Goal: Check status: Check status

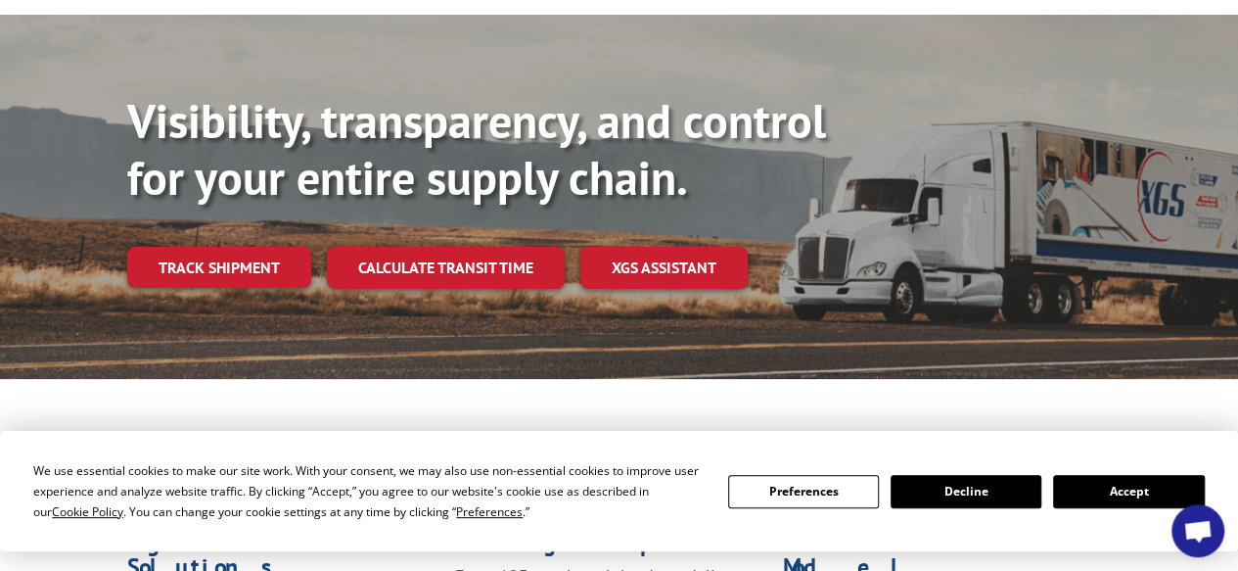
scroll to position [174, 0]
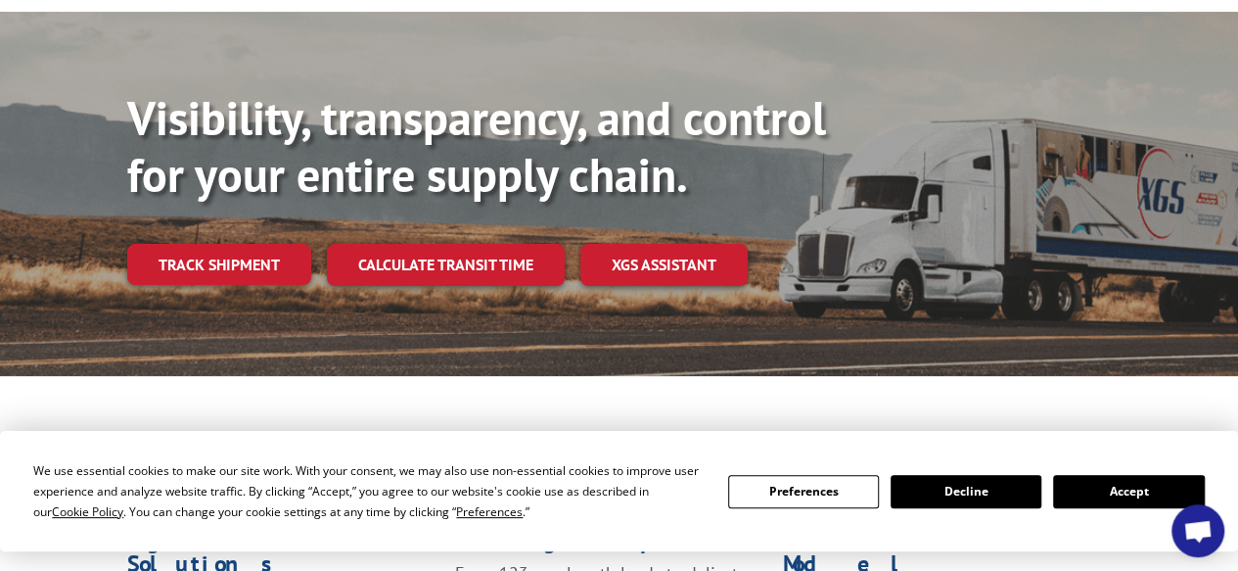
click at [1097, 492] on button "Accept" at bounding box center [1128, 491] width 151 height 33
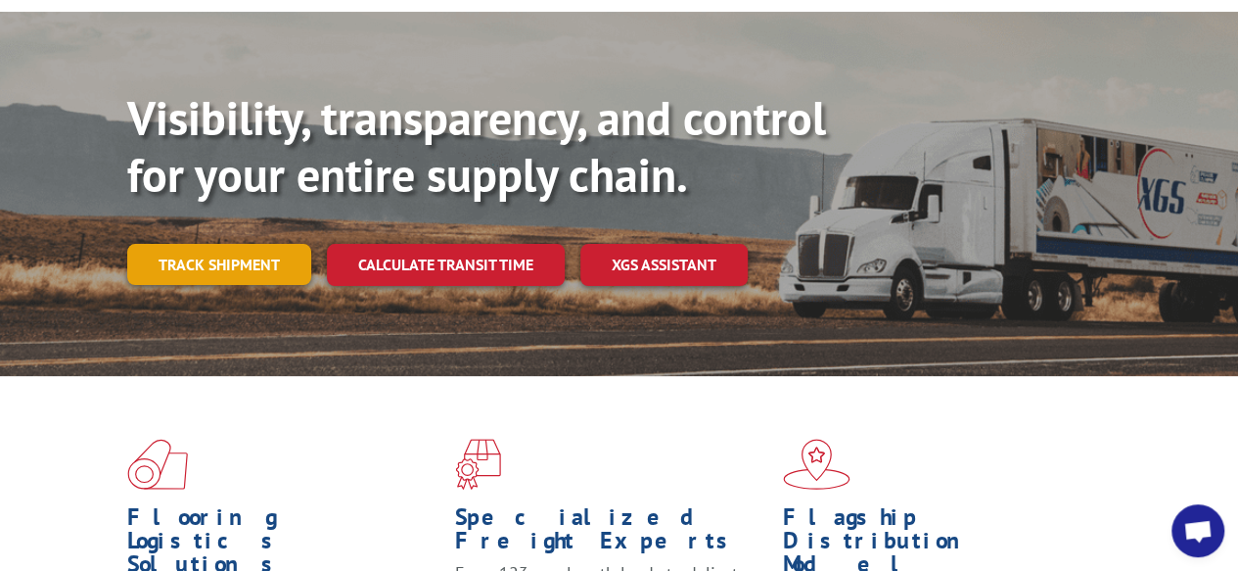
click at [289, 244] on link "Track shipment" at bounding box center [219, 264] width 184 height 41
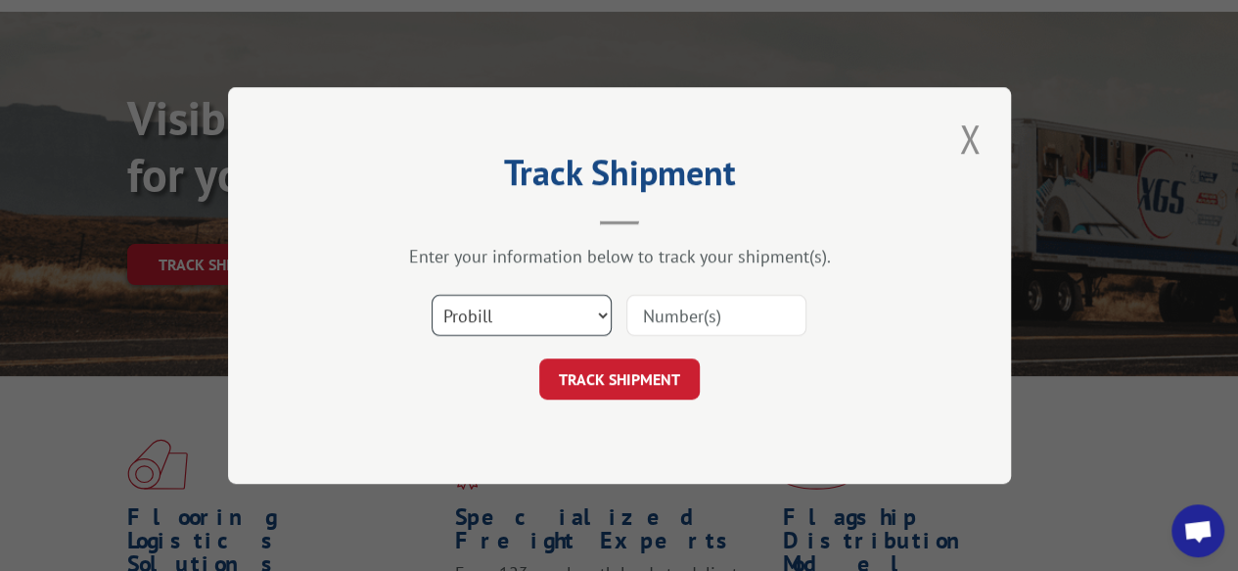
click at [532, 301] on select "Select category... Probill BOL PO" at bounding box center [522, 315] width 180 height 41
click at [646, 320] on input at bounding box center [716, 315] width 180 height 41
paste input "[URL][DOMAIN_NAME]"
type input "[URL][DOMAIN_NAME]"
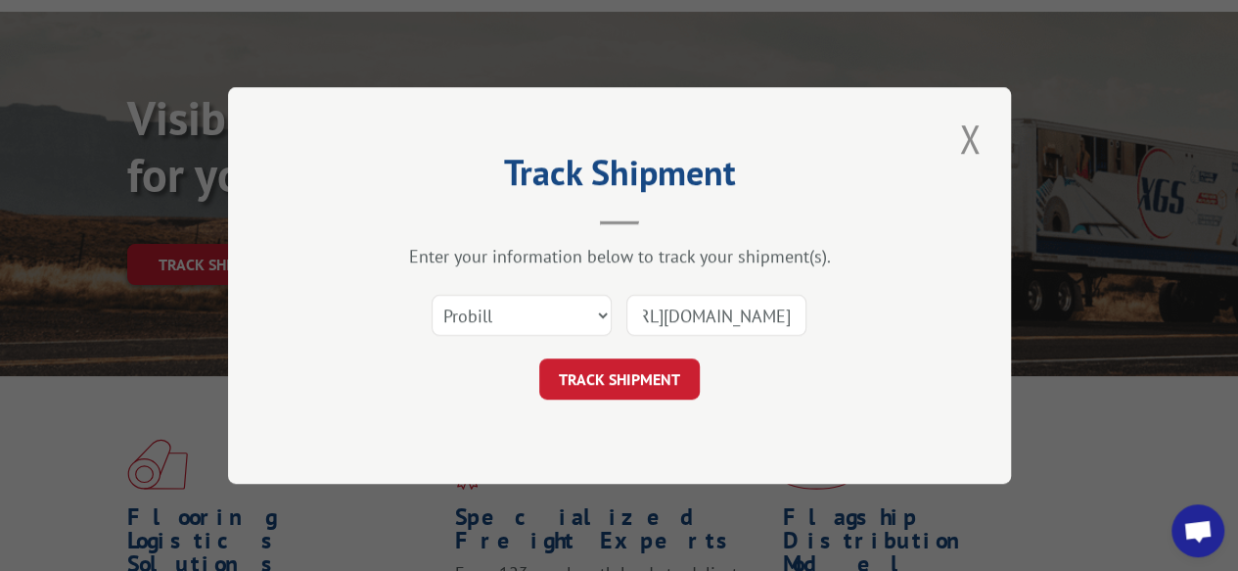
click button "TRACK SHIPMENT" at bounding box center [619, 378] width 160 height 41
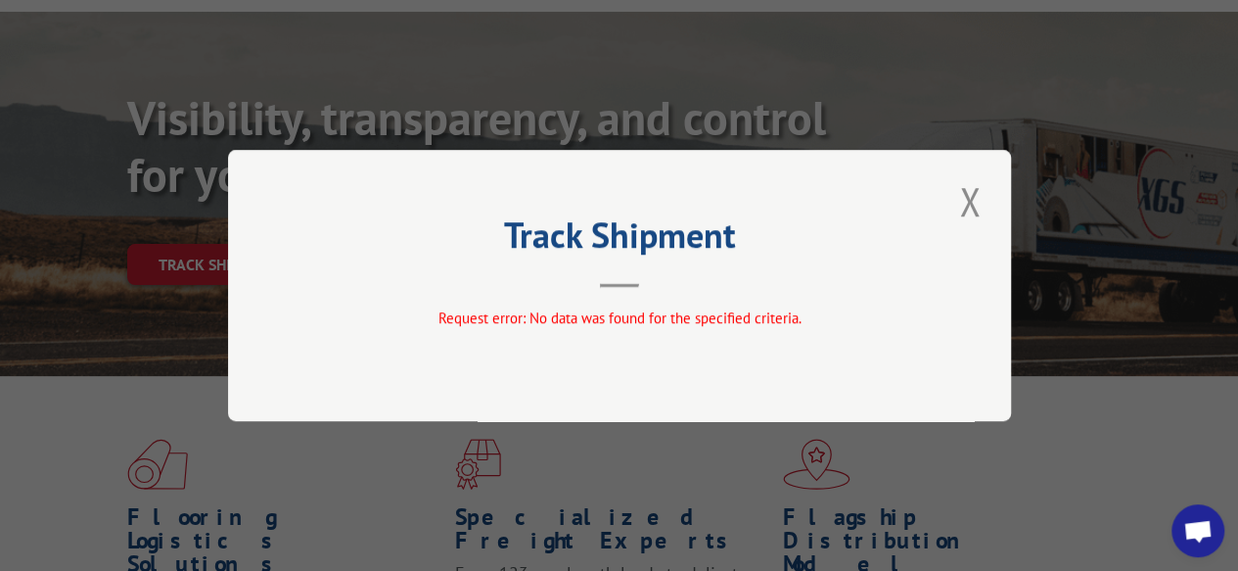
click at [990, 184] on div "Track Shipment Request error: No data was found for the specified criteria." at bounding box center [619, 285] width 783 height 271
click at [971, 197] on button "Close modal" at bounding box center [969, 201] width 33 height 54
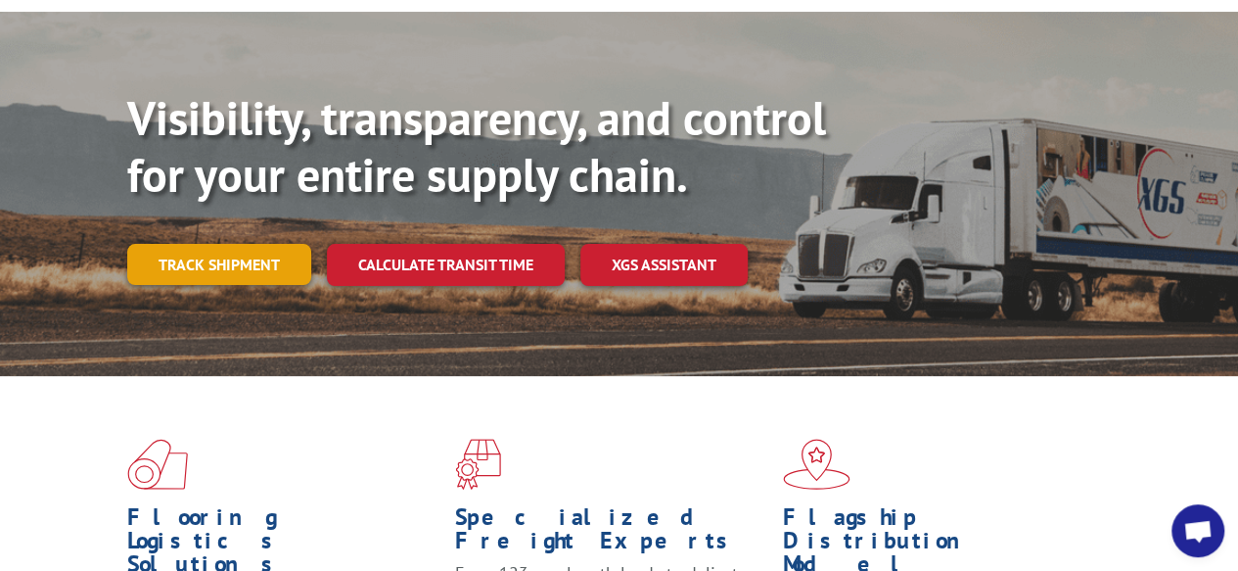
click at [246, 244] on link "Track shipment" at bounding box center [219, 264] width 184 height 41
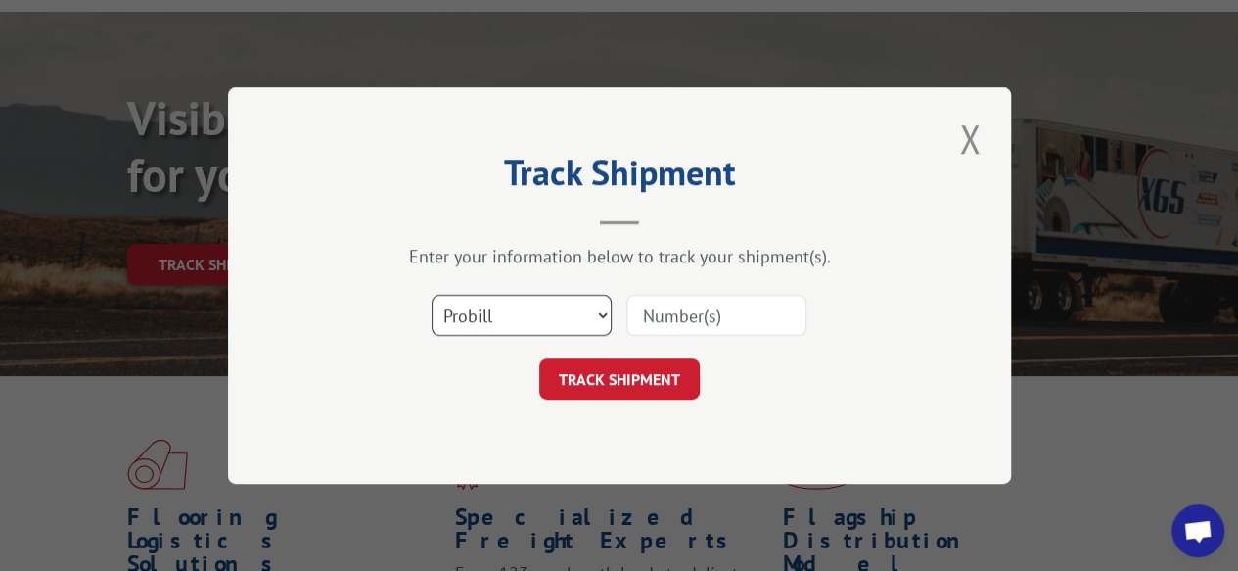
click at [530, 301] on select "Select category... Probill BOL PO" at bounding box center [522, 315] width 180 height 41
select select "bol"
click at [432, 295] on select "Select category... Probill BOL PO" at bounding box center [522, 315] width 180 height 41
click at [656, 317] on input at bounding box center [716, 315] width 180 height 41
paste input "[URL][DOMAIN_NAME]"
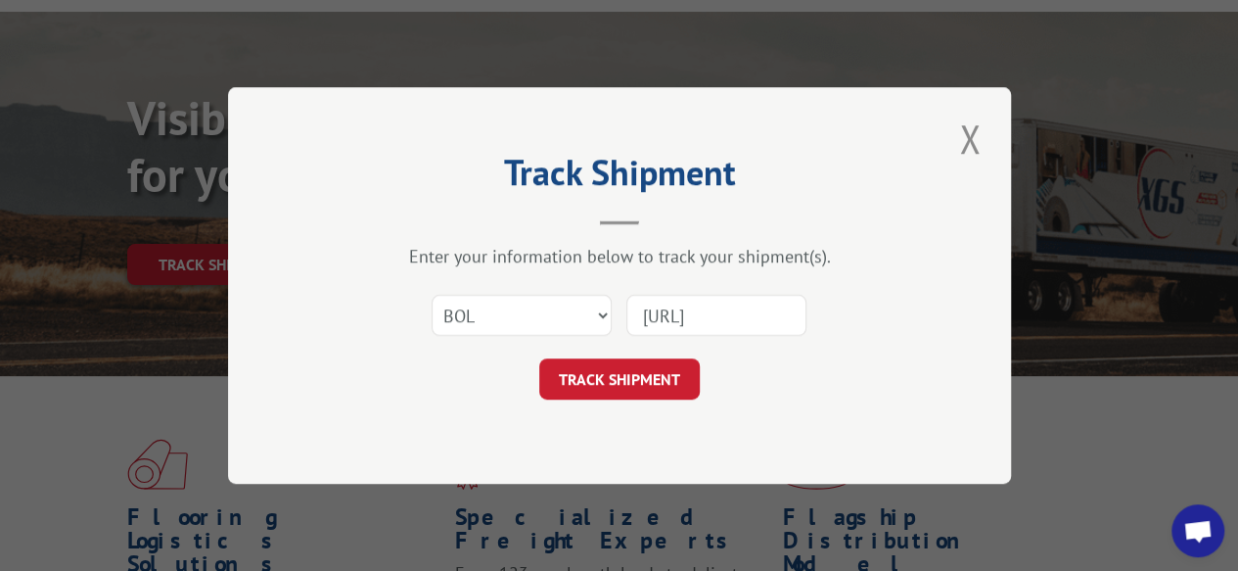
scroll to position [0, 0]
type input "h"
click at [597, 310] on select "Select category... Probill BOL PO" at bounding box center [522, 315] width 180 height 41
select select "probill"
click at [432, 295] on select "Select category... Probill BOL PO" at bounding box center [522, 315] width 180 height 41
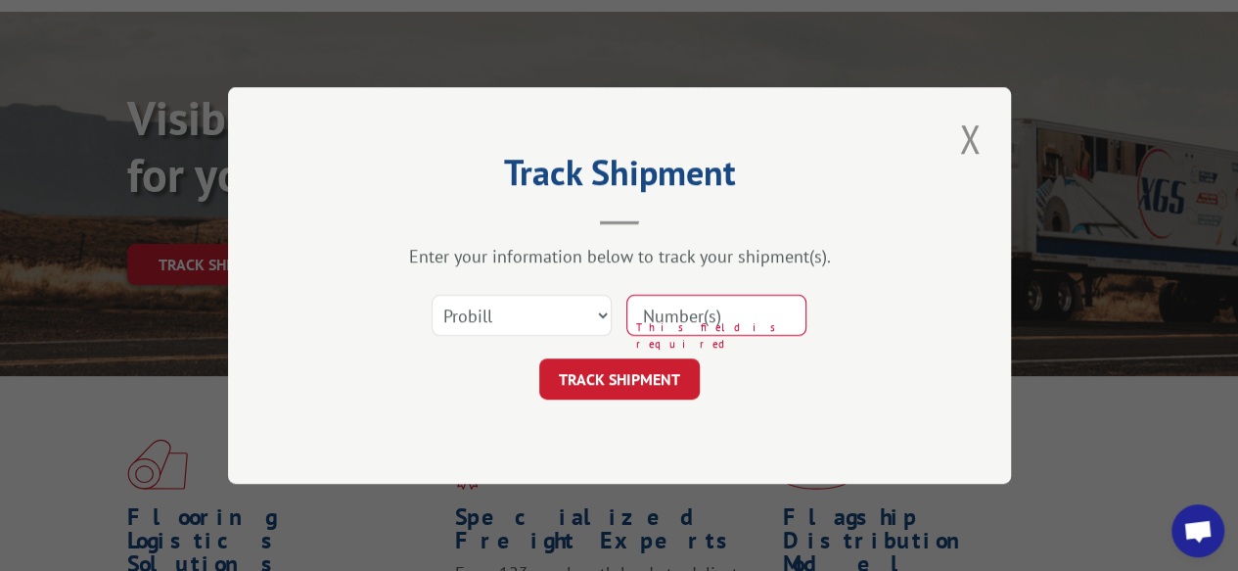
click at [660, 325] on input at bounding box center [716, 315] width 180 height 41
paste input "[US_VEHICLE_IDENTIFICATION_NUMBER]"
type input "[US_VEHICLE_IDENTIFICATION_NUMBER]"
click button "TRACK SHIPMENT" at bounding box center [619, 378] width 160 height 41
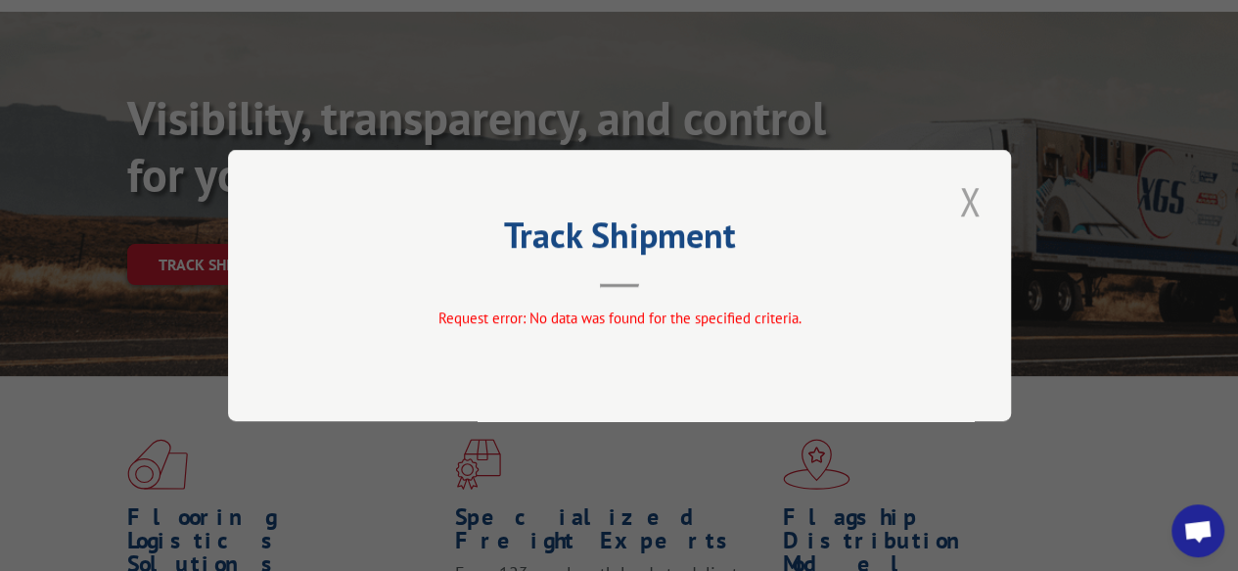
click at [975, 189] on button "Close modal" at bounding box center [969, 201] width 33 height 54
